Goal: Contribute content: Add original content to the website for others to see

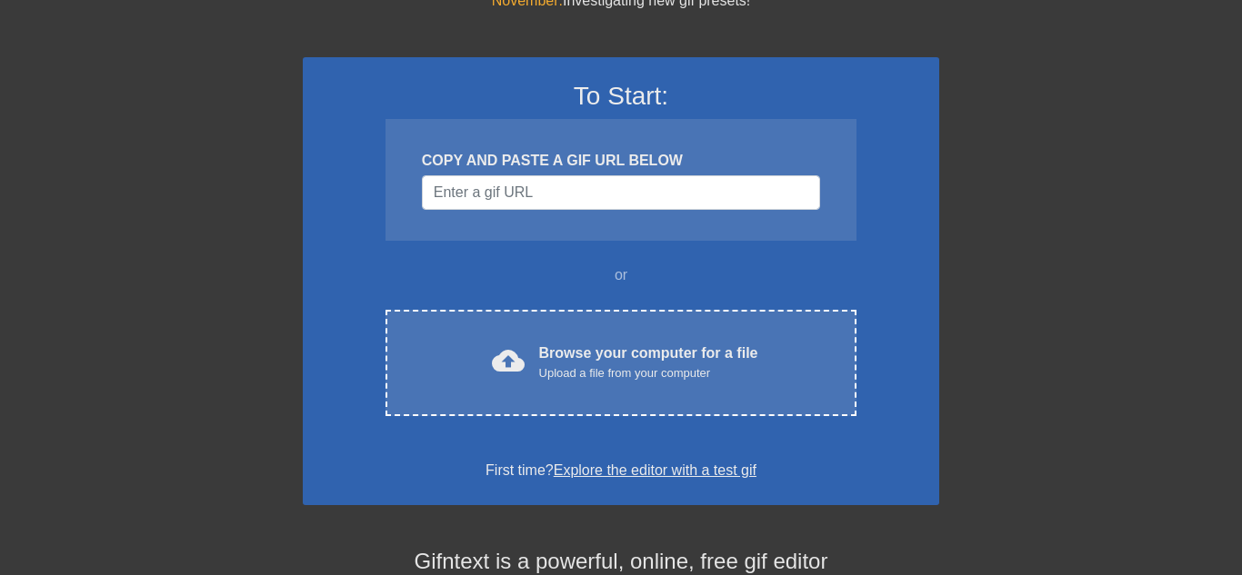
scroll to position [87, 0]
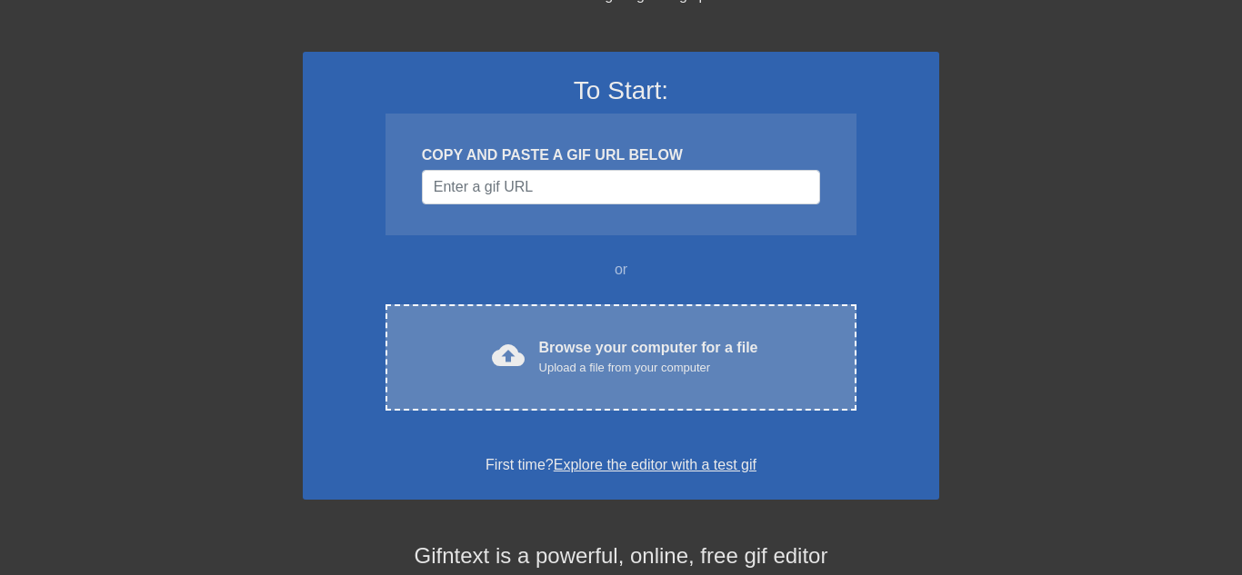
click at [602, 394] on div "cloud_upload Browse your computer for a file Upload a file from your computer C…" at bounding box center [620, 357] width 471 height 106
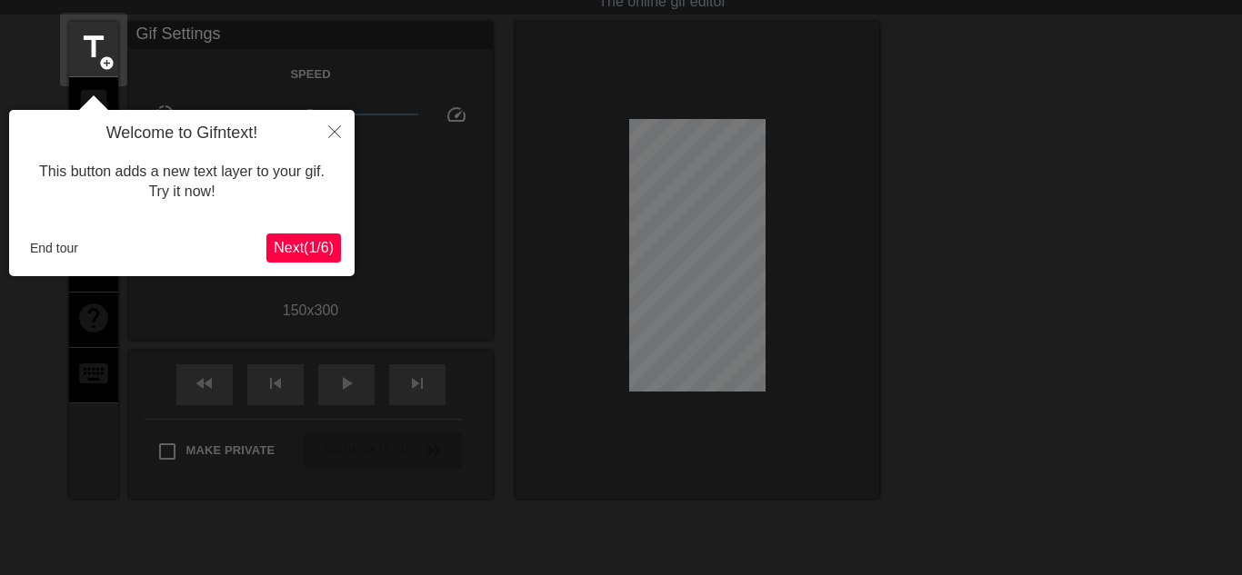
scroll to position [45, 0]
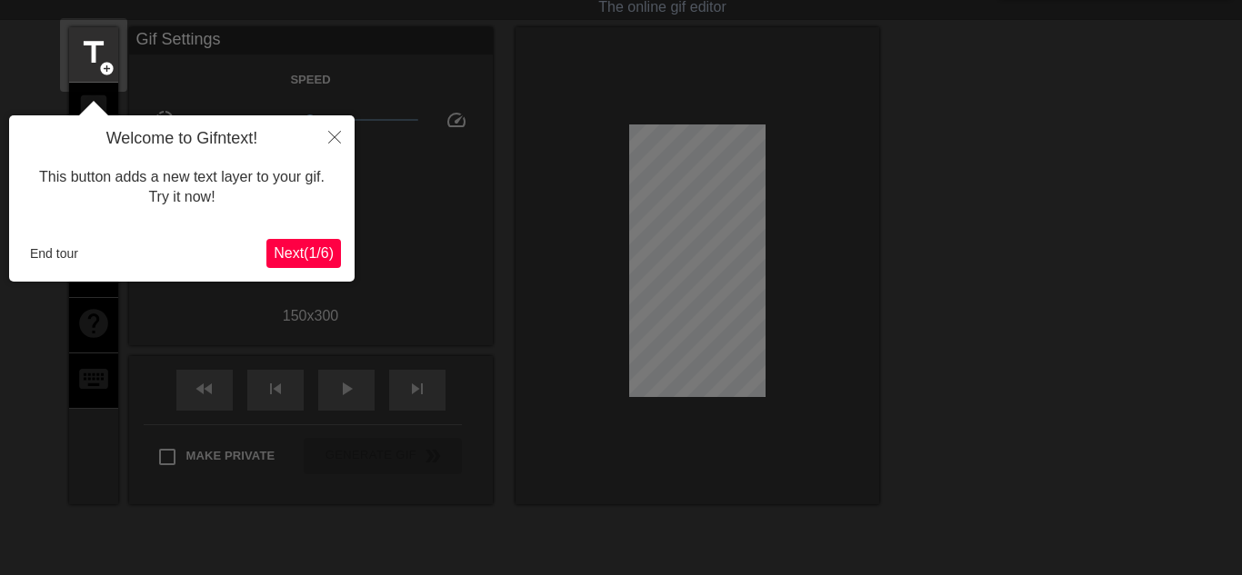
click at [317, 251] on span "Next ( 1 / 6 )" at bounding box center [304, 252] width 60 height 15
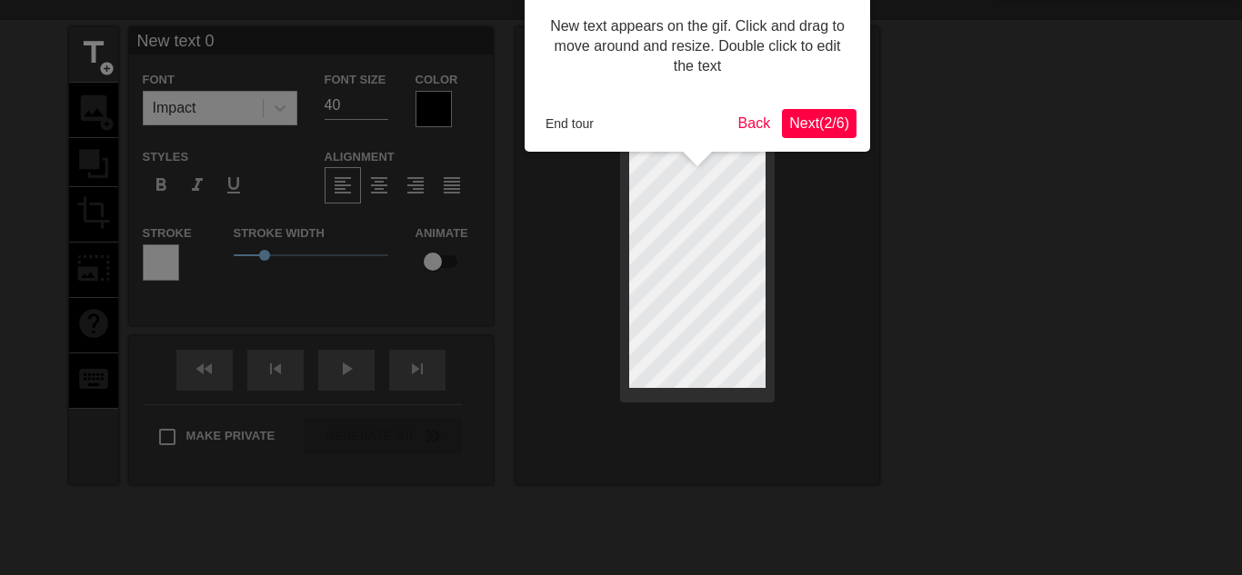
scroll to position [0, 0]
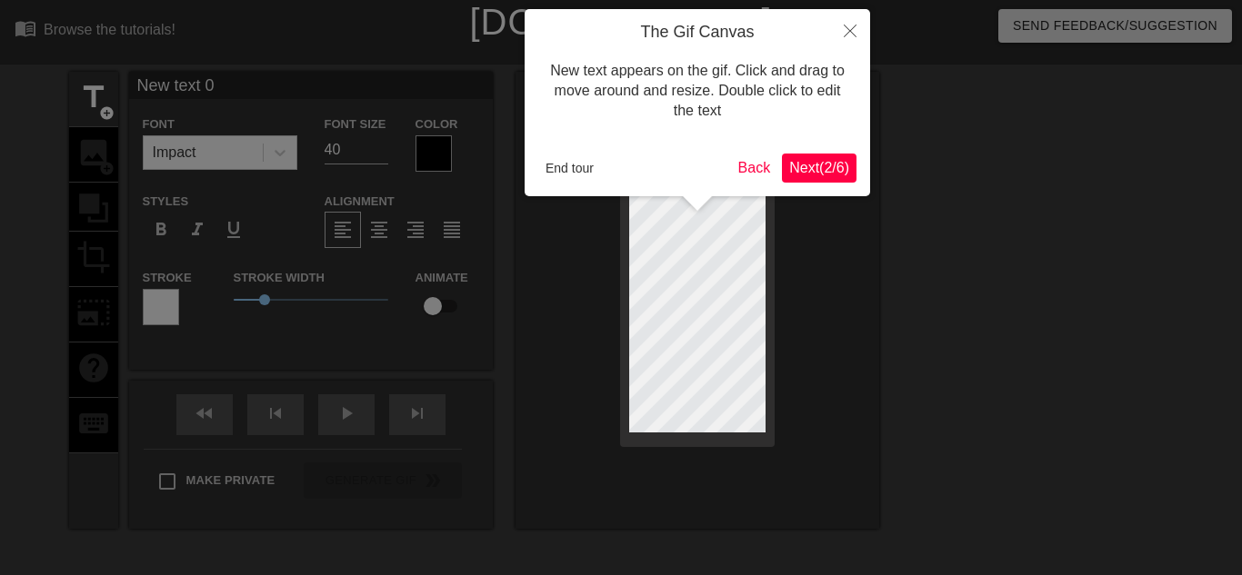
click at [833, 163] on span "Next ( 2 / 6 )" at bounding box center [819, 167] width 60 height 15
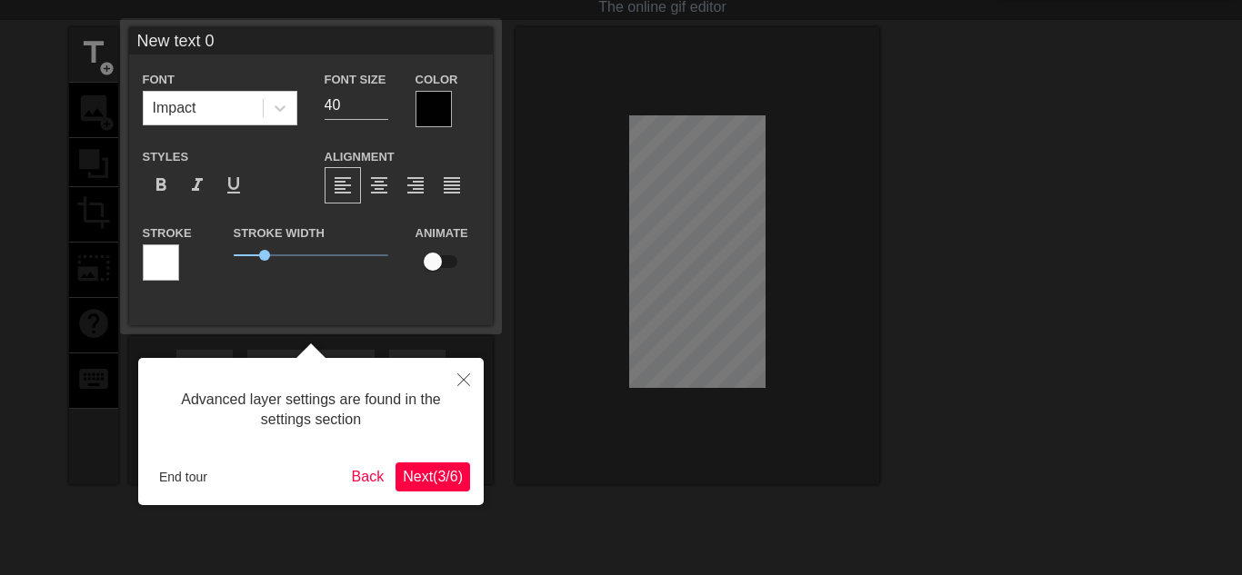
click at [438, 483] on span "Next ( 3 / 6 )" at bounding box center [433, 476] width 60 height 15
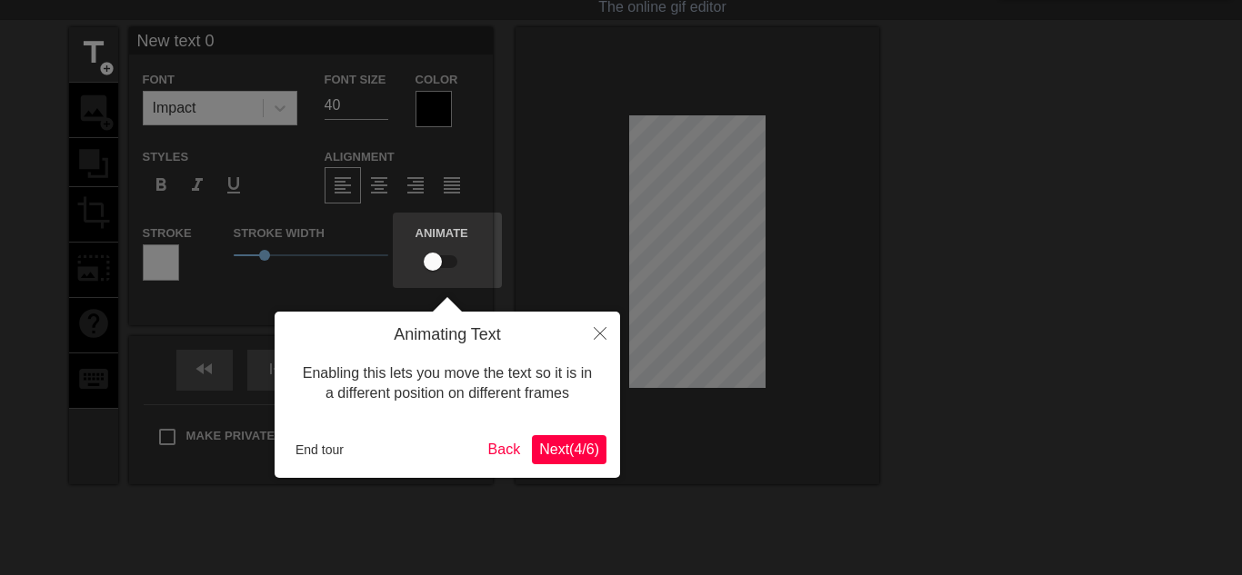
scroll to position [0, 0]
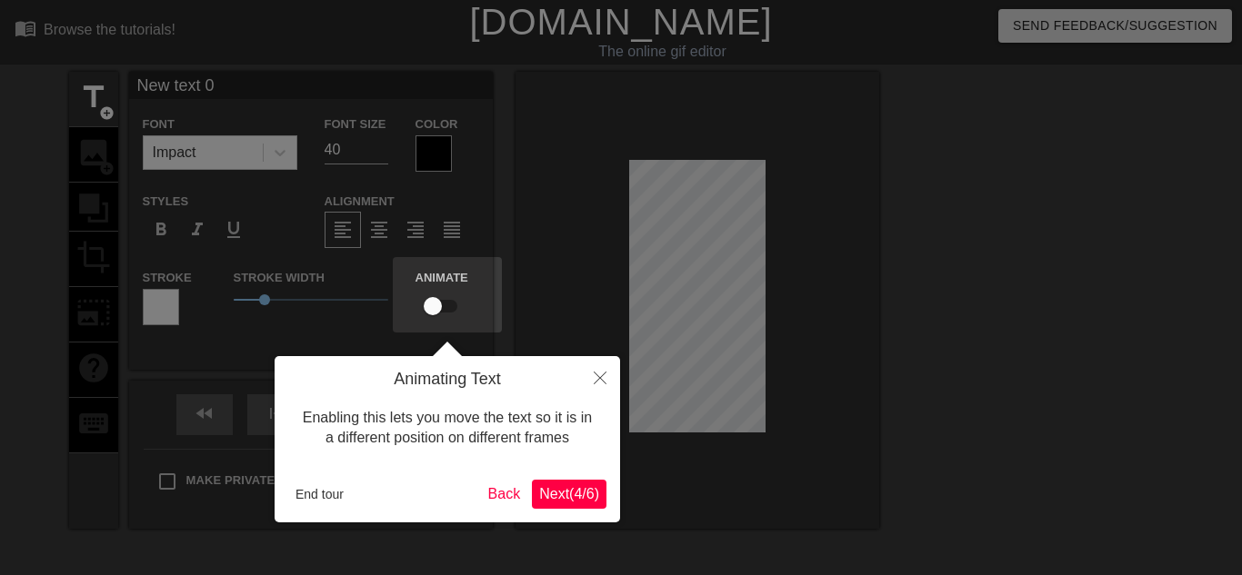
click at [558, 498] on span "Next ( 4 / 6 )" at bounding box center [569, 493] width 60 height 15
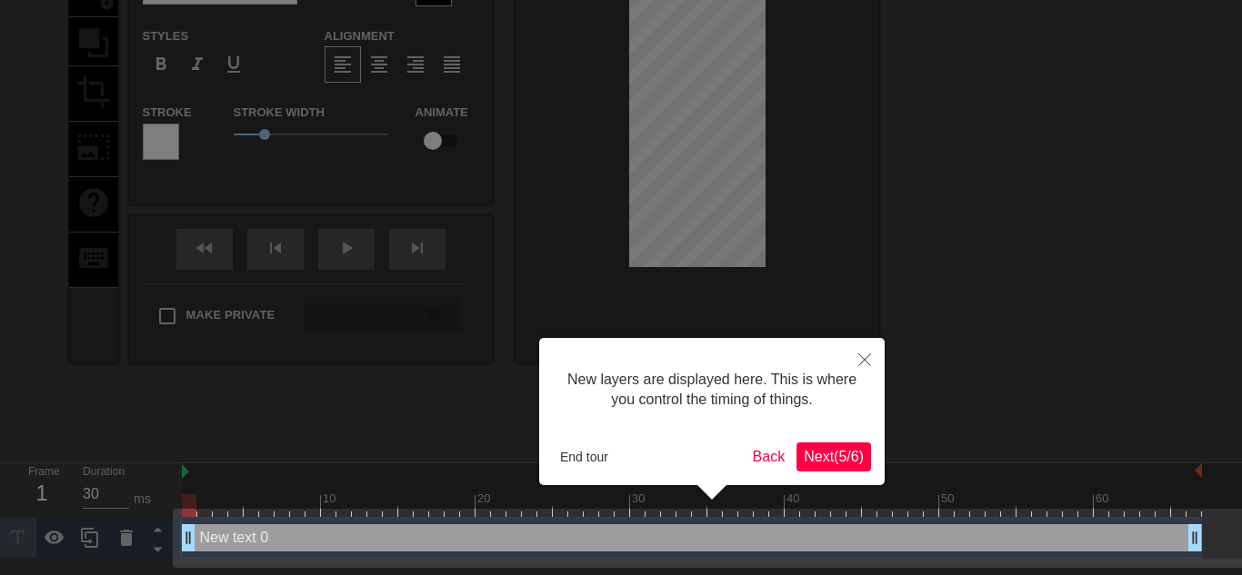
click at [839, 461] on span "Next ( 5 / 6 )" at bounding box center [833, 456] width 60 height 15
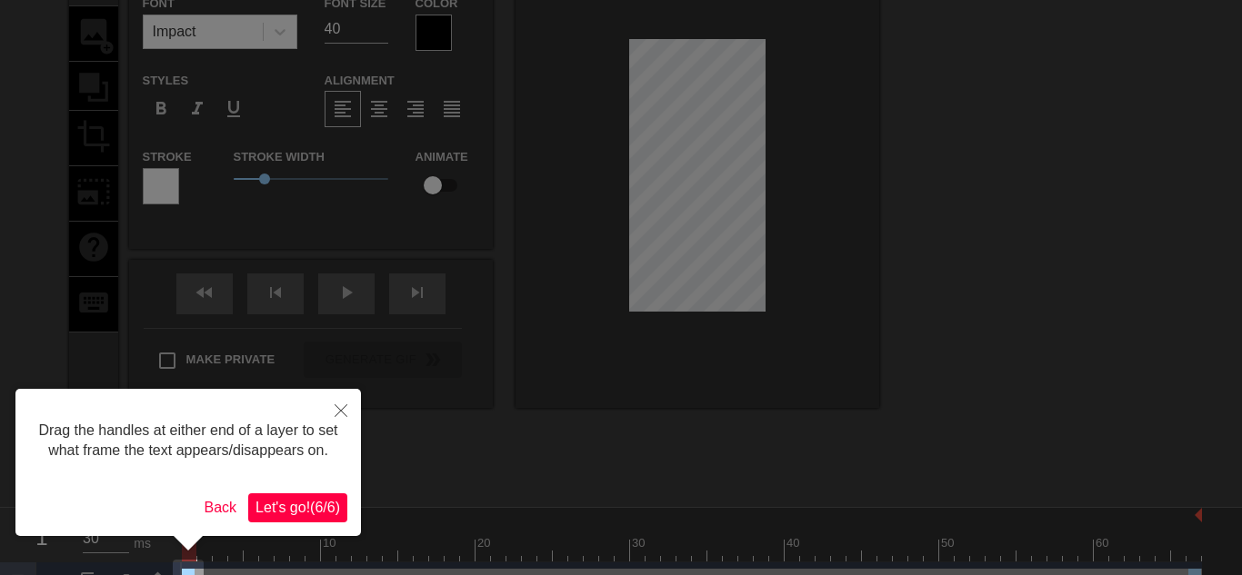
scroll to position [135, 0]
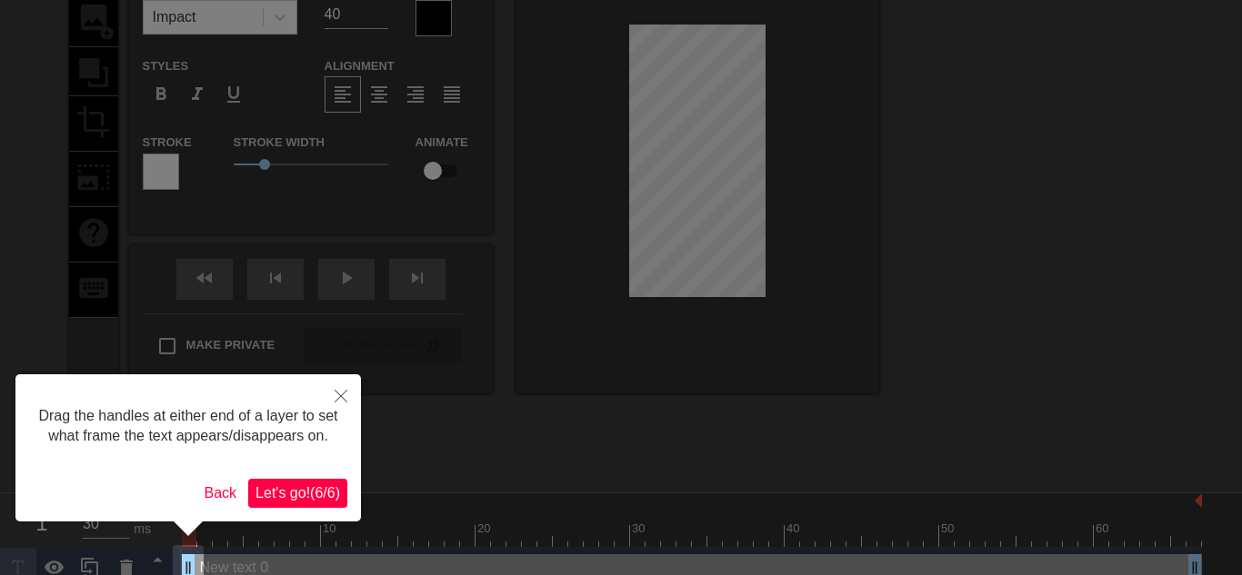
click at [327, 495] on span "Let's go! ( 6 / 6 )" at bounding box center [297, 492] width 85 height 15
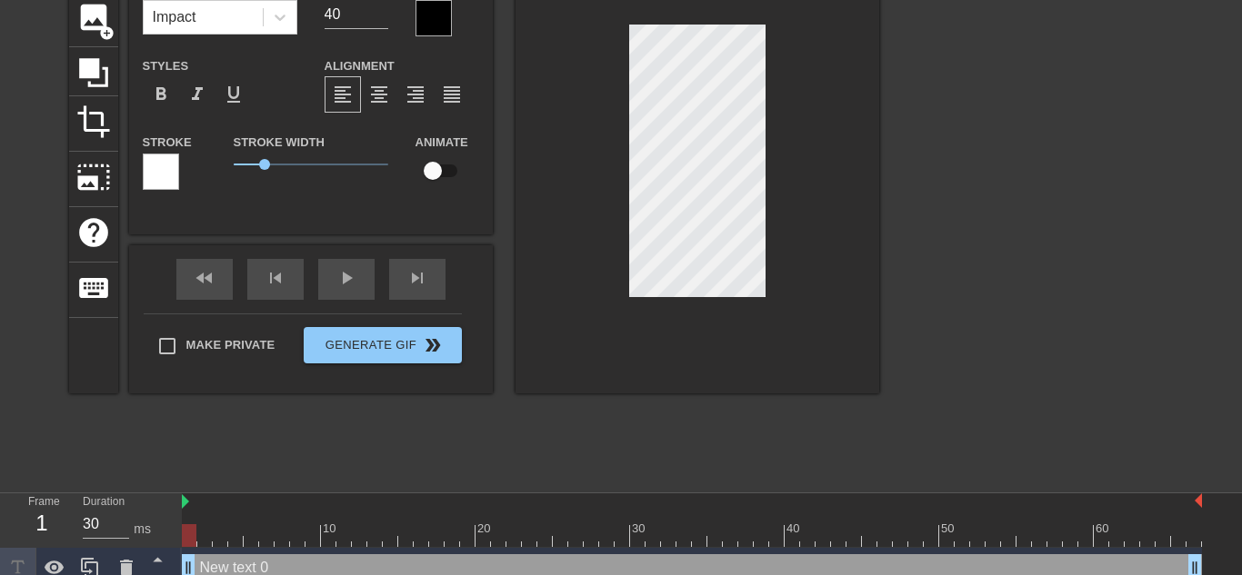
scroll to position [0, 14]
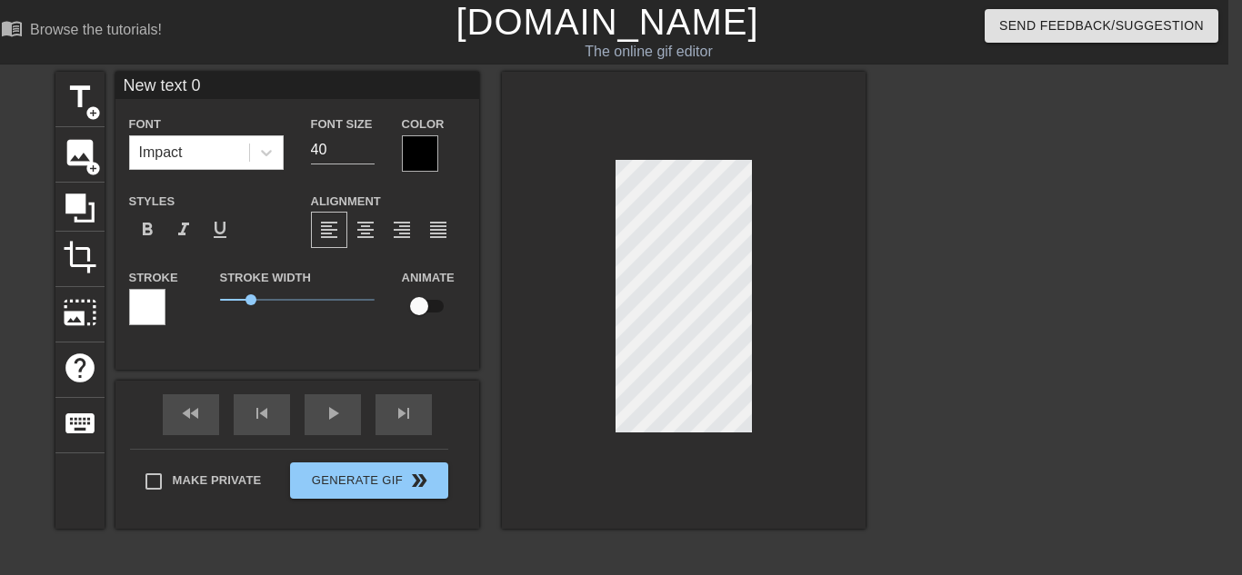
type input "New tex 0"
type textarea "New tex 0"
type input "New te 0"
type textarea "New te 0"
type input "New t 0"
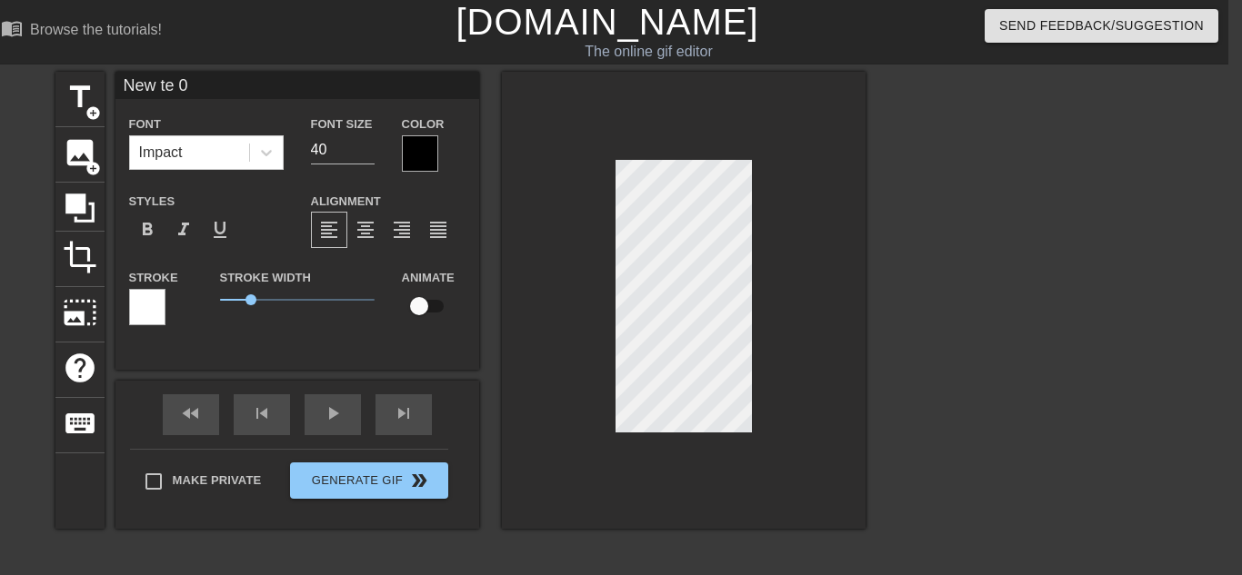
type textarea "New t 0"
type input "New 0"
type textarea "New 0"
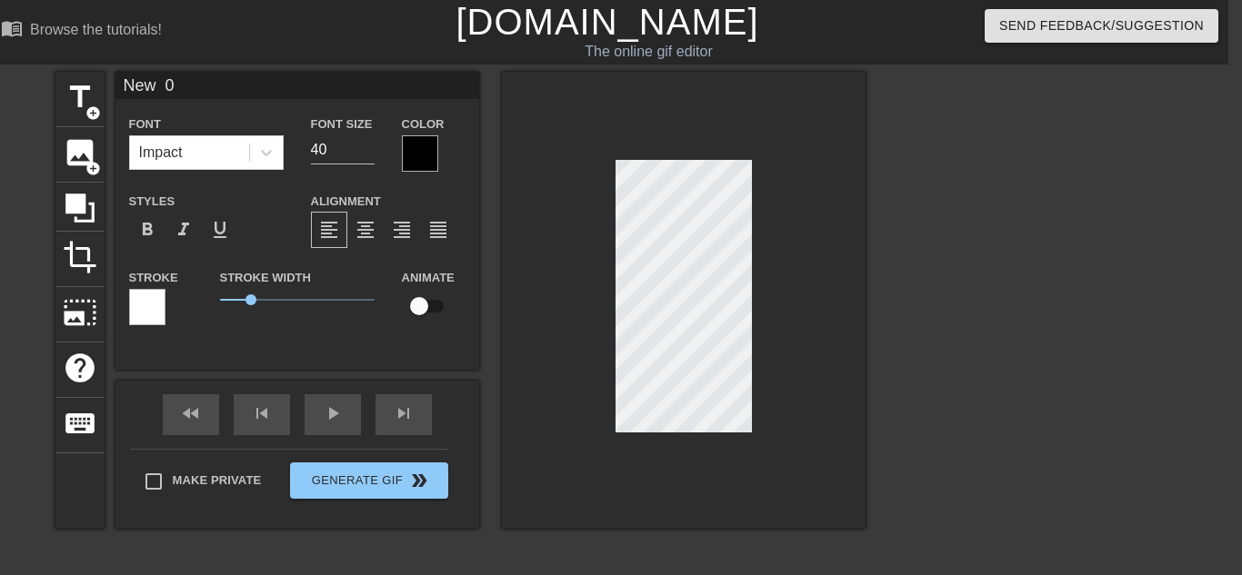
type input "New 0"
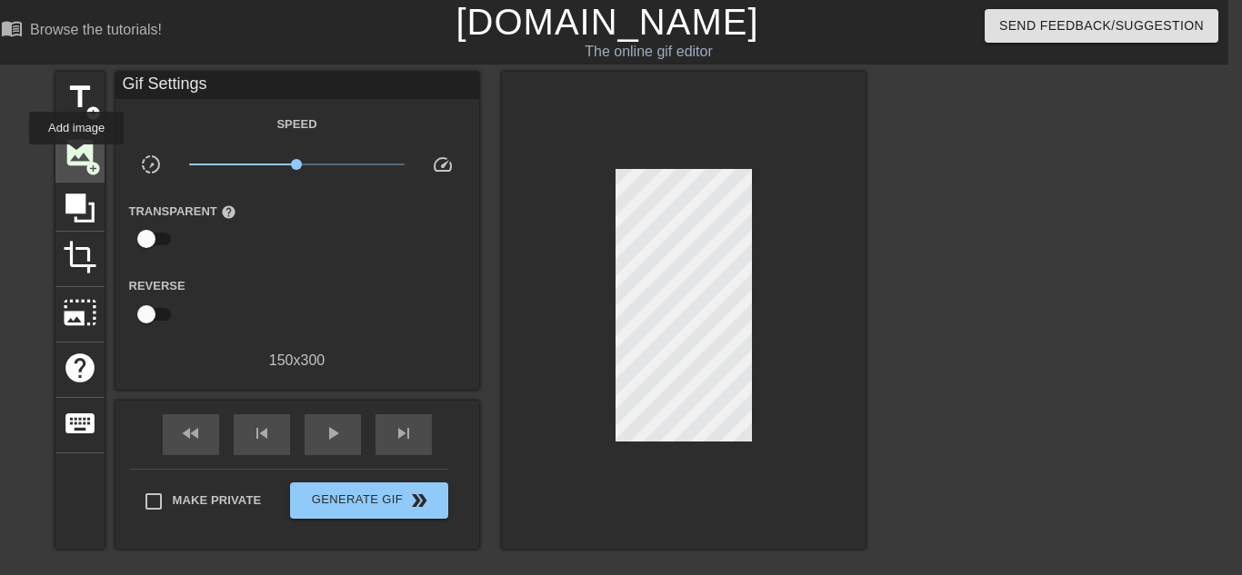
click at [75, 156] on span "image" at bounding box center [80, 152] width 35 height 35
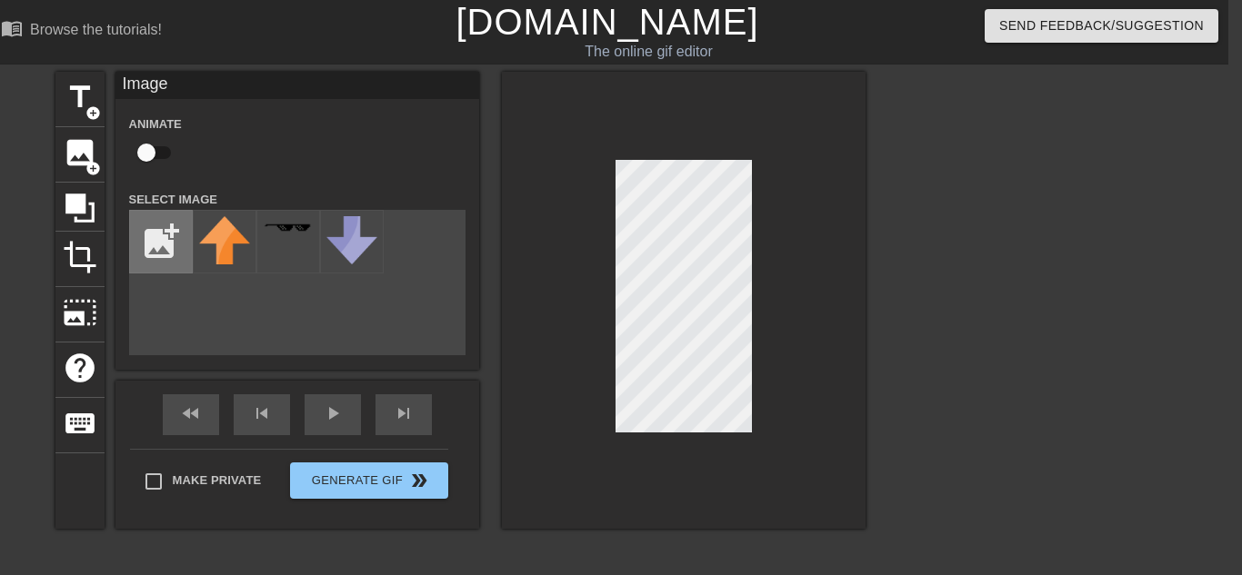
click at [175, 238] on input "file" at bounding box center [161, 242] width 62 height 62
type input "C:\fakepath\Wither_Skeleton_Targeting.png"
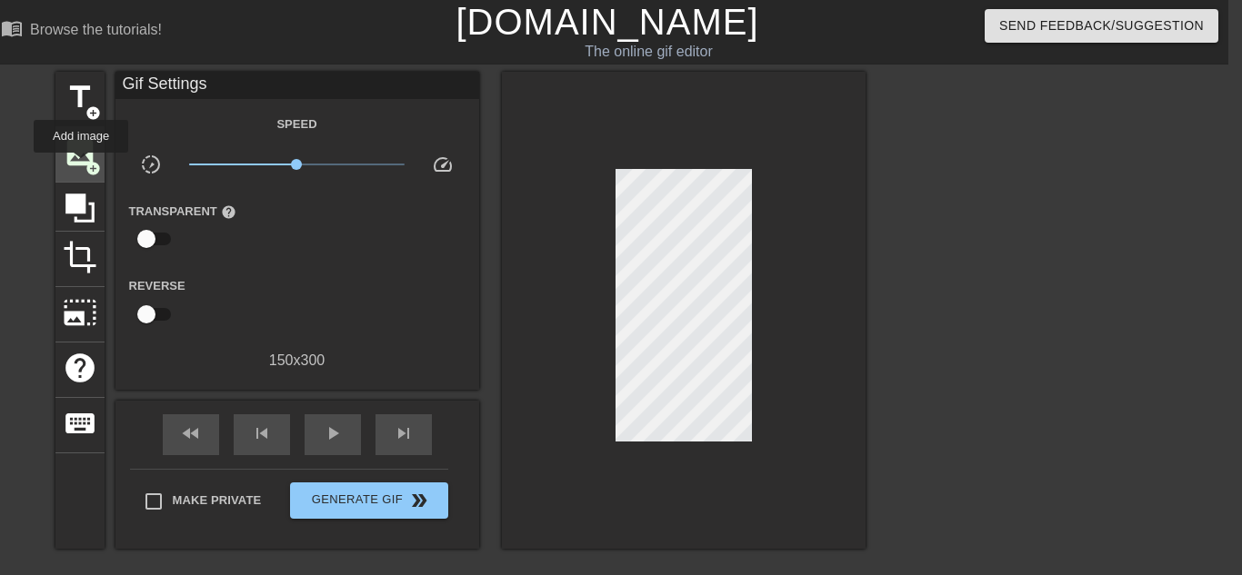
click at [80, 165] on span "image" at bounding box center [80, 152] width 35 height 35
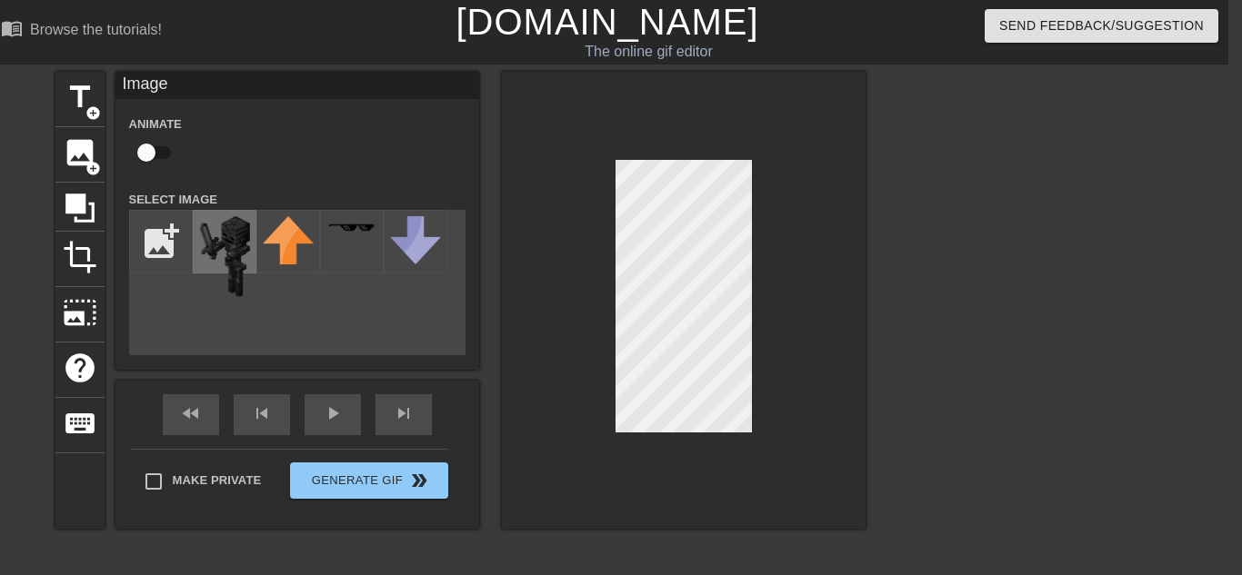
click at [224, 234] on img at bounding box center [224, 256] width 51 height 81
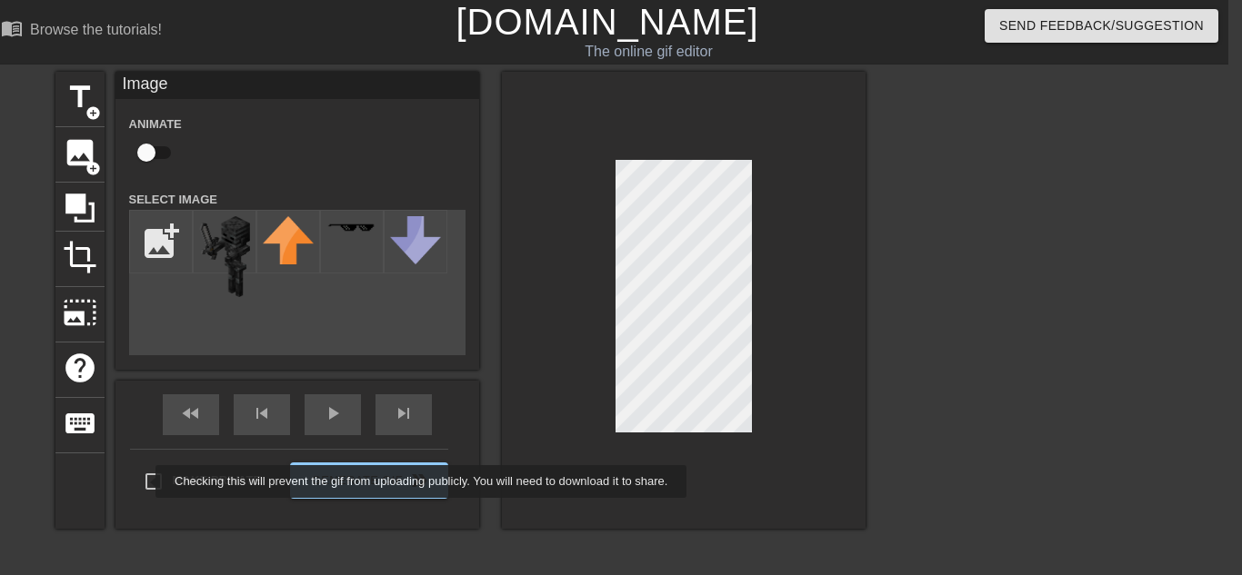
click at [144, 482] on input "Make Private" at bounding box center [154, 482] width 38 height 38
checkbox input "true"
